Goal: Find contact information: Find contact information

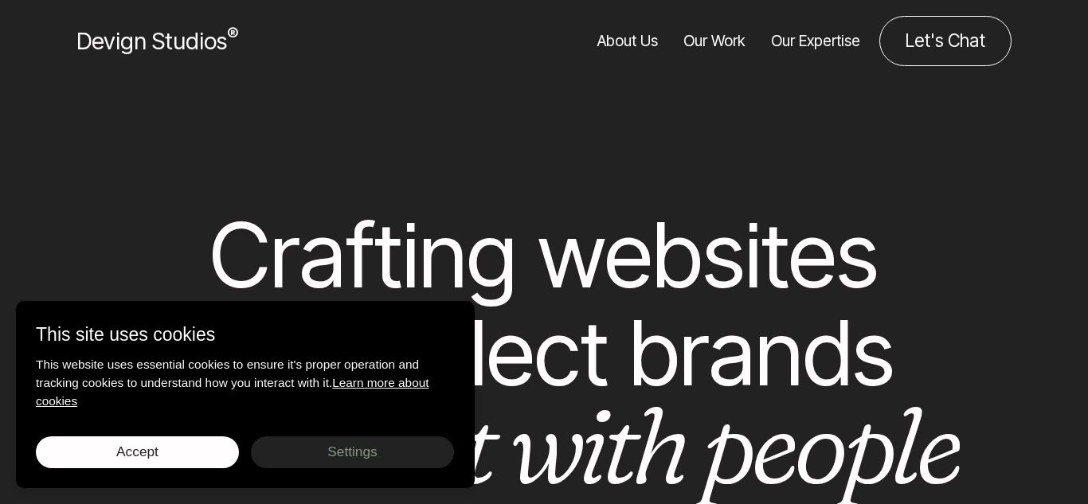
click at [622, 45] on link "About Us" at bounding box center [627, 41] width 61 height 50
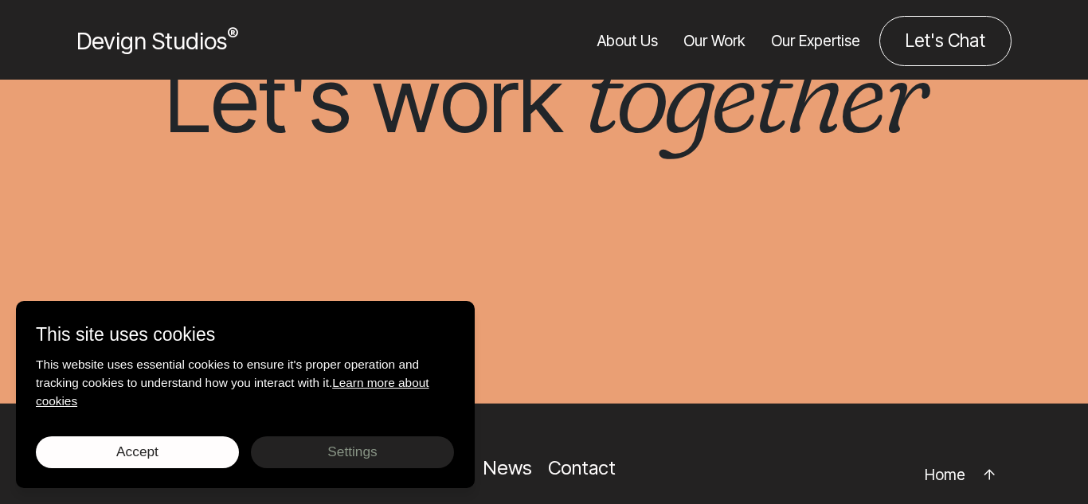
scroll to position [4857, 0]
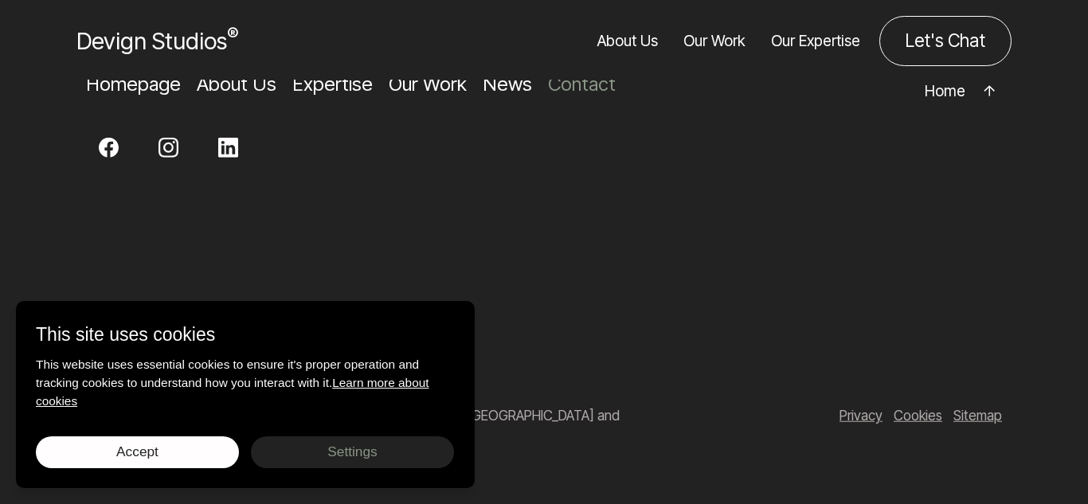
click at [579, 92] on link "Contact" at bounding box center [582, 83] width 68 height 23
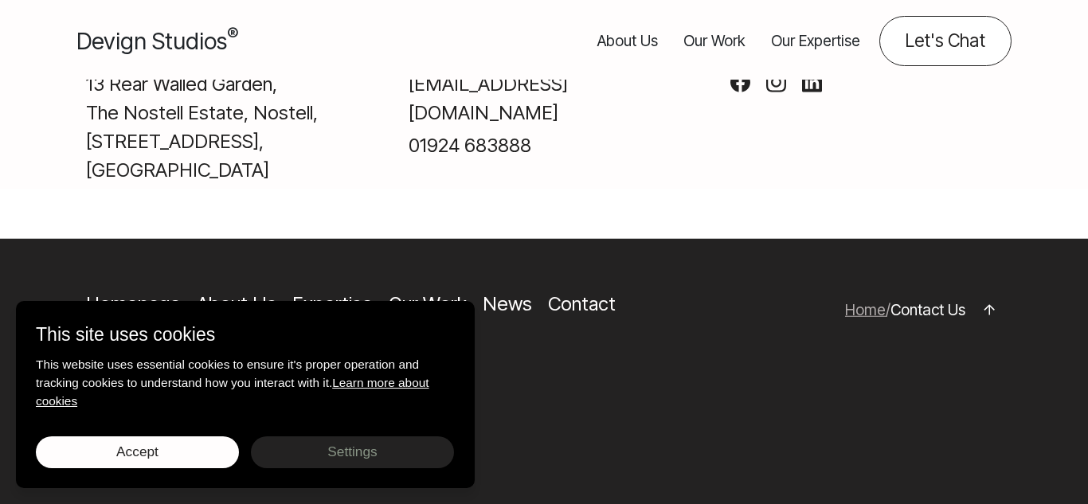
scroll to position [1367, 0]
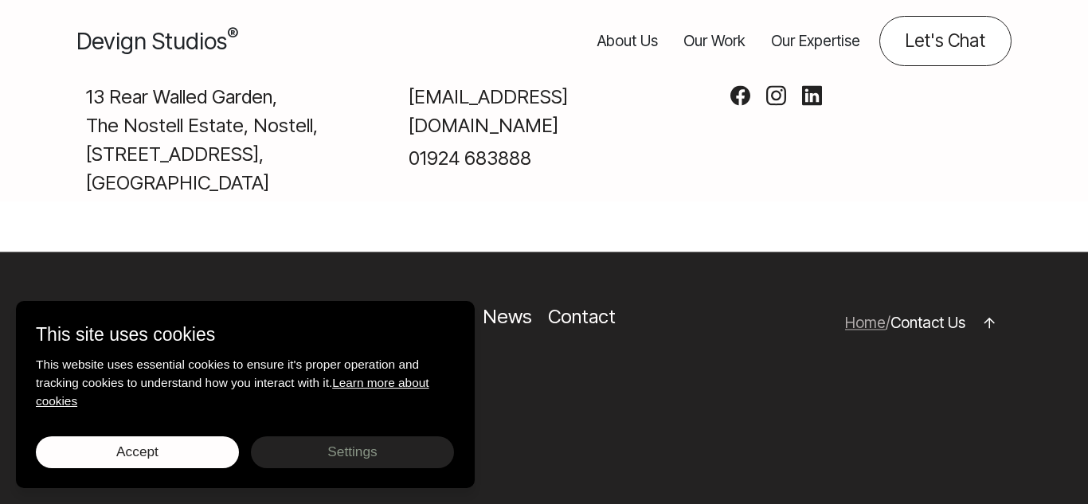
click at [673, 140] on p "[EMAIL_ADDRESS][DOMAIN_NAME]" at bounding box center [545, 111] width 272 height 57
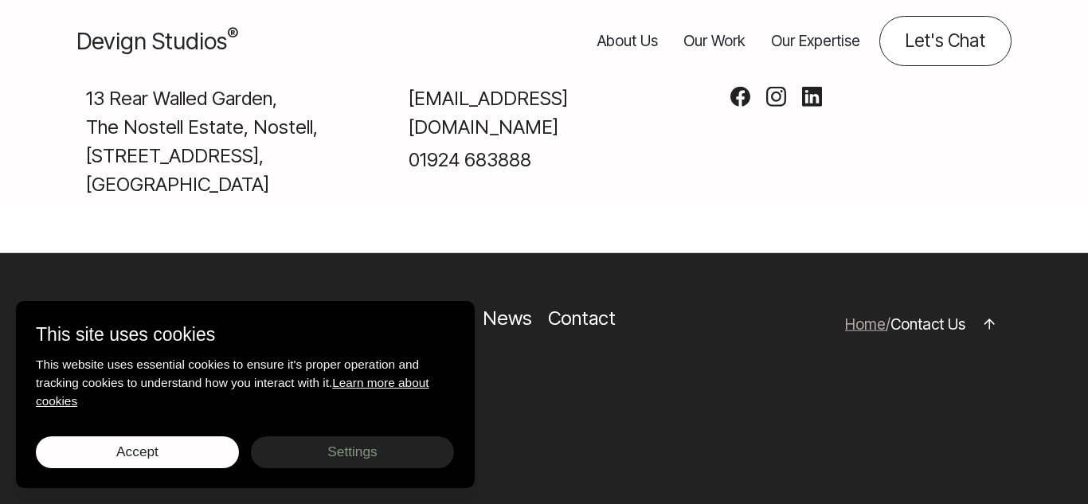
click at [673, 142] on p "[EMAIL_ADDRESS][DOMAIN_NAME]" at bounding box center [545, 112] width 272 height 57
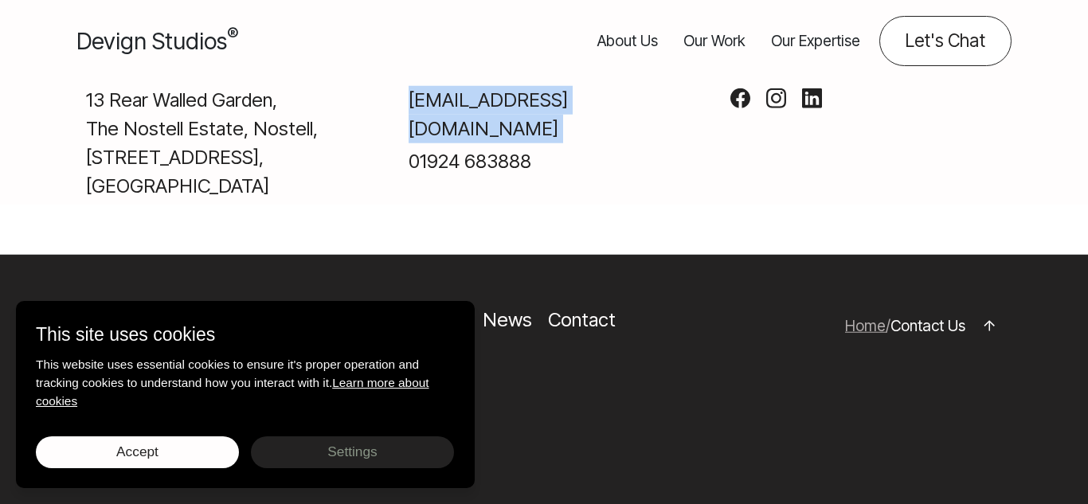
copy div "[EMAIL_ADDRESS][DOMAIN_NAME]"
